Goal: Information Seeking & Learning: Find specific page/section

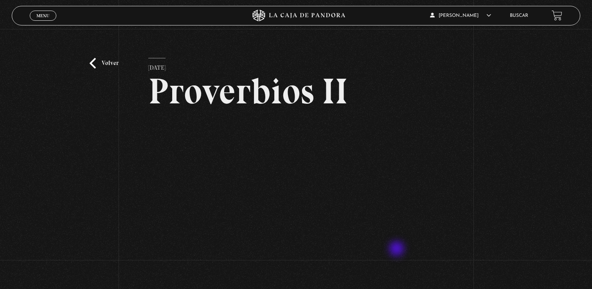
scroll to position [39, 0]
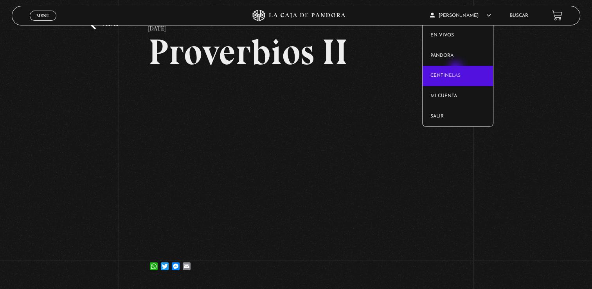
click at [456, 70] on link "Centinelas" at bounding box center [457, 76] width 70 height 20
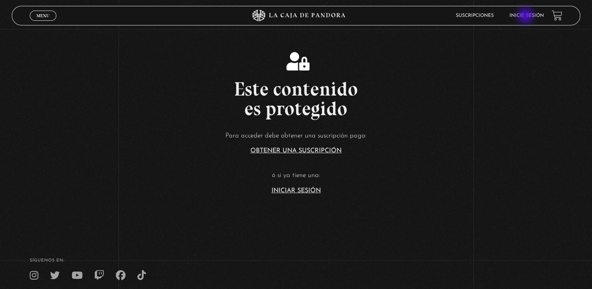
click at [526, 16] on link "Inicie sesión" at bounding box center [526, 15] width 34 height 5
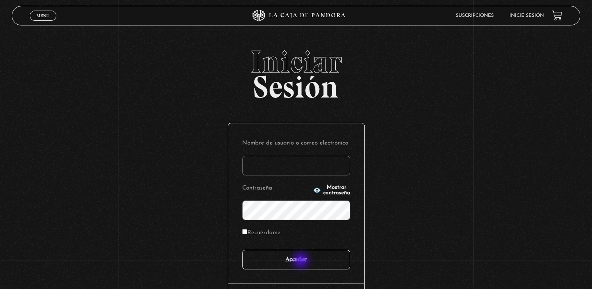
type input "machoporras43@gmail.com"
click at [302, 262] on input "Acceder" at bounding box center [296, 259] width 108 height 20
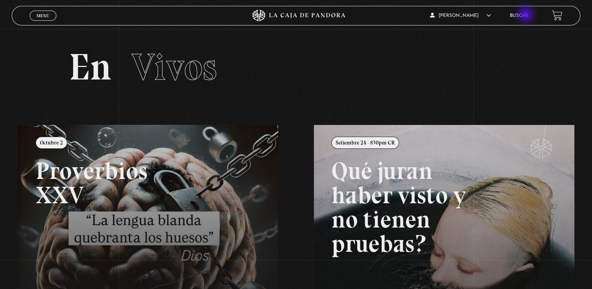
click at [526, 15] on link "Buscar" at bounding box center [518, 15] width 18 height 5
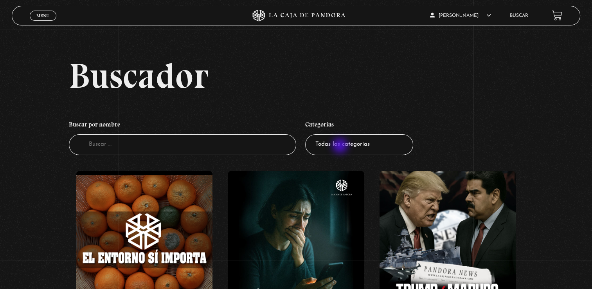
click at [341, 146] on select "Todas las categorías 11:11 Humanitario (1) Amo los [DATE] (4) Análisis de serie…" at bounding box center [359, 144] width 108 height 21
select select "centinelas"
click at [308, 134] on select "Todas las categorías 11:11 Humanitario (1) Amo los [DATE] (4) Análisis de serie…" at bounding box center [359, 144] width 108 height 21
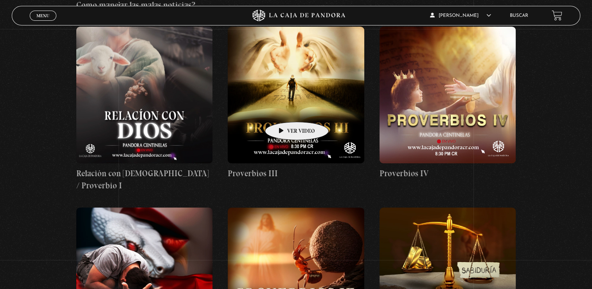
scroll to position [313, 0]
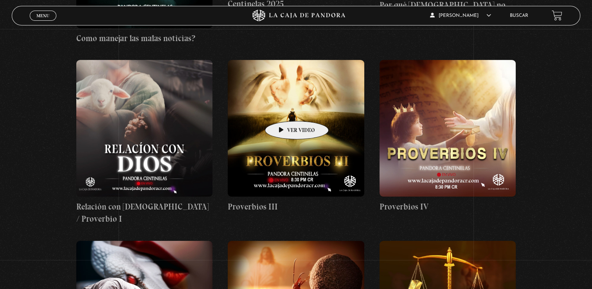
click at [284, 109] on figure at bounding box center [296, 128] width 136 height 136
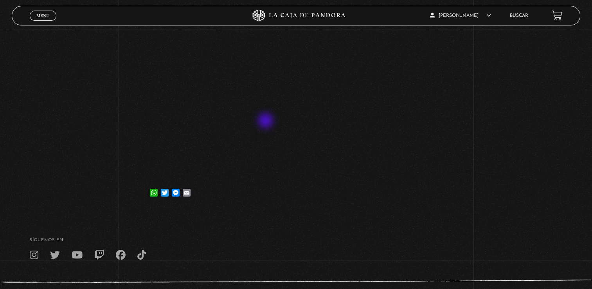
scroll to position [117, 0]
